Goal: Task Accomplishment & Management: Manage account settings

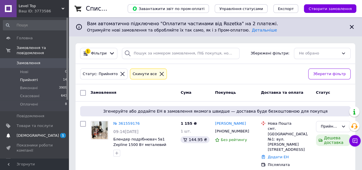
click at [28, 133] on span "[DEMOGRAPHIC_DATA]" at bounding box center [38, 135] width 42 height 5
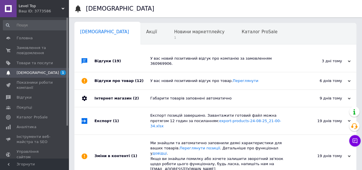
scroll to position [0, 2]
click at [174, 40] on span "1" at bounding box center [197, 38] width 50 height 4
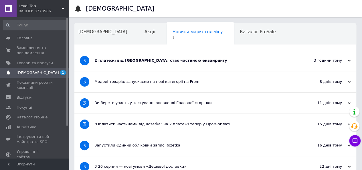
click at [155, 63] on div "2 платежі від Rozetka стає частиною еквайрингу" at bounding box center [193, 60] width 199 height 21
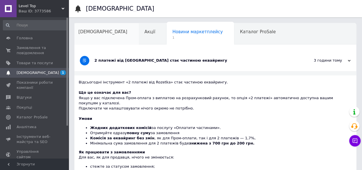
click at [97, 40] on div "[DEMOGRAPHIC_DATA]" at bounding box center [106, 34] width 66 height 22
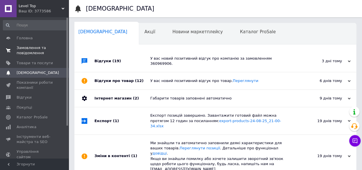
click at [40, 51] on span "Замовлення та повідомлення" at bounding box center [35, 50] width 36 height 10
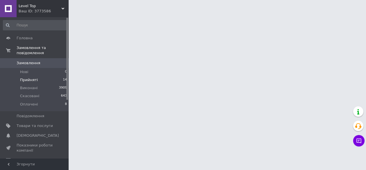
click at [48, 76] on li "Прийняті 14" at bounding box center [35, 80] width 70 height 8
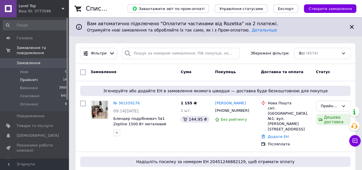
click at [50, 76] on li "Прийняті 14" at bounding box center [35, 80] width 70 height 8
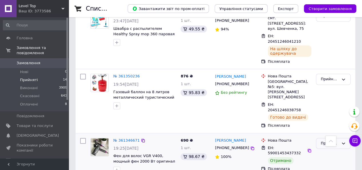
scroll to position [286, 0]
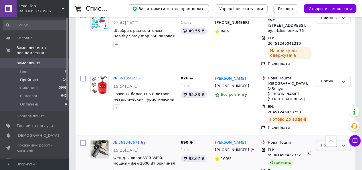
click at [334, 142] on div "Прийнято" at bounding box center [330, 145] width 18 height 6
click at [329, 152] on li "Виконано" at bounding box center [333, 157] width 34 height 11
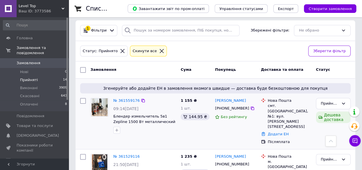
scroll to position [0, 0]
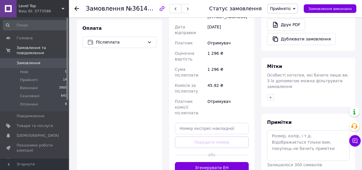
scroll to position [229, 0]
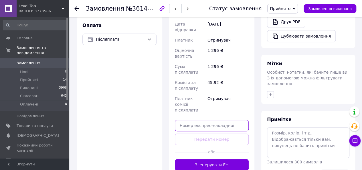
drag, startPoint x: 218, startPoint y: 90, endPoint x: 208, endPoint y: 94, distance: 10.1
click at [217, 120] on input "text" at bounding box center [212, 125] width 74 height 11
paste input "20451246103170"
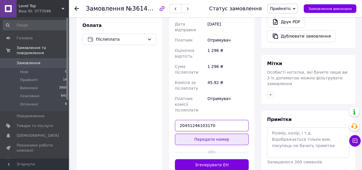
type input "20451246103170"
click at [191, 133] on button "Передати номер" at bounding box center [212, 138] width 74 height 11
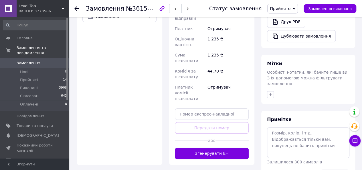
scroll to position [200, 0]
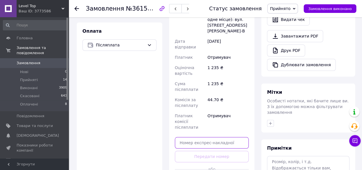
click at [209, 137] on input "text" at bounding box center [212, 142] width 74 height 11
paste input "20451246748929"
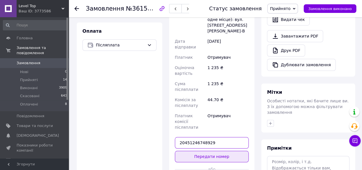
type input "20451246748929"
click at [211, 151] on button "Передати номер" at bounding box center [212, 156] width 74 height 11
